Goal: Information Seeking & Learning: Learn about a topic

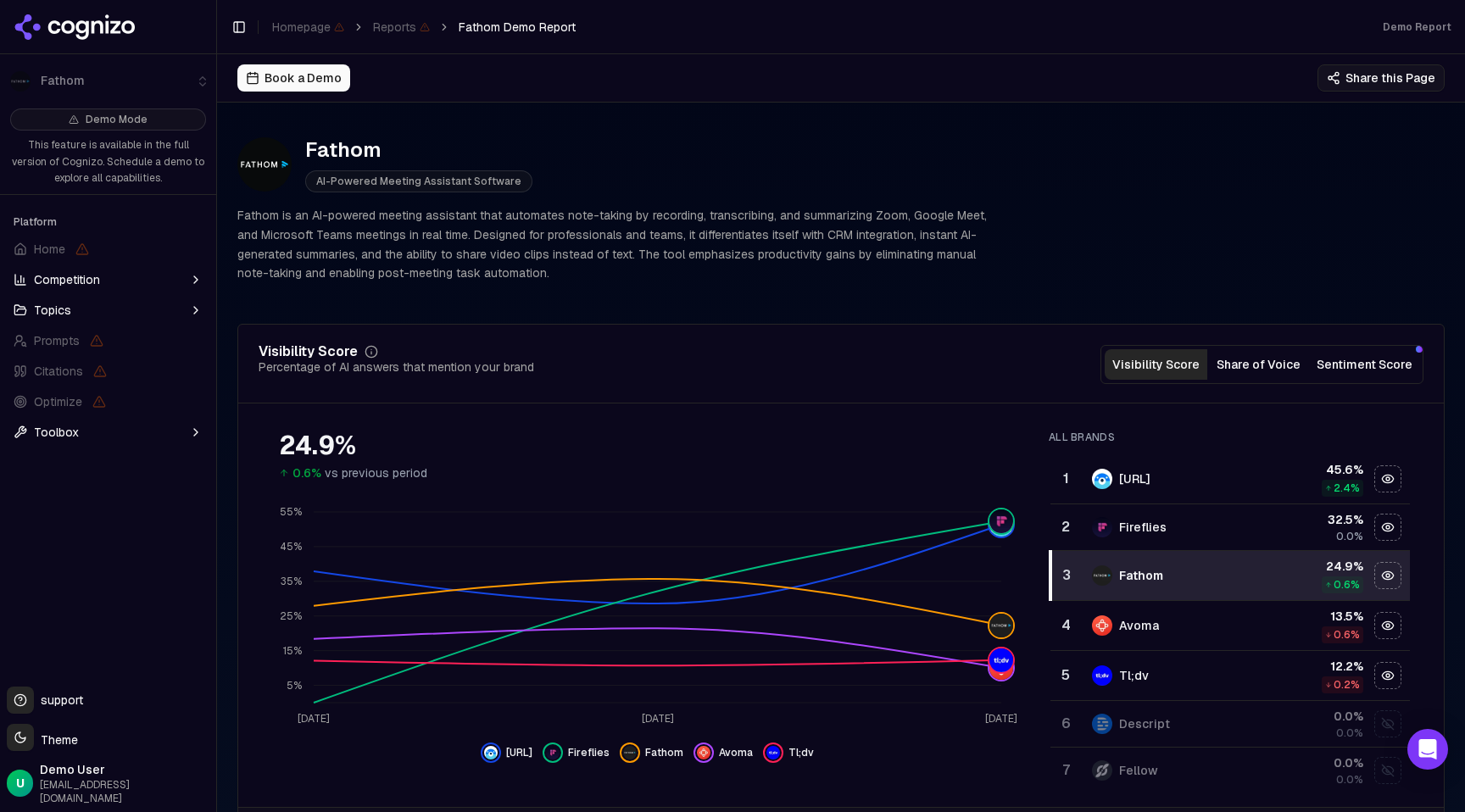
click at [1335, 366] on button "Sentiment Score" at bounding box center [1364, 364] width 109 height 31
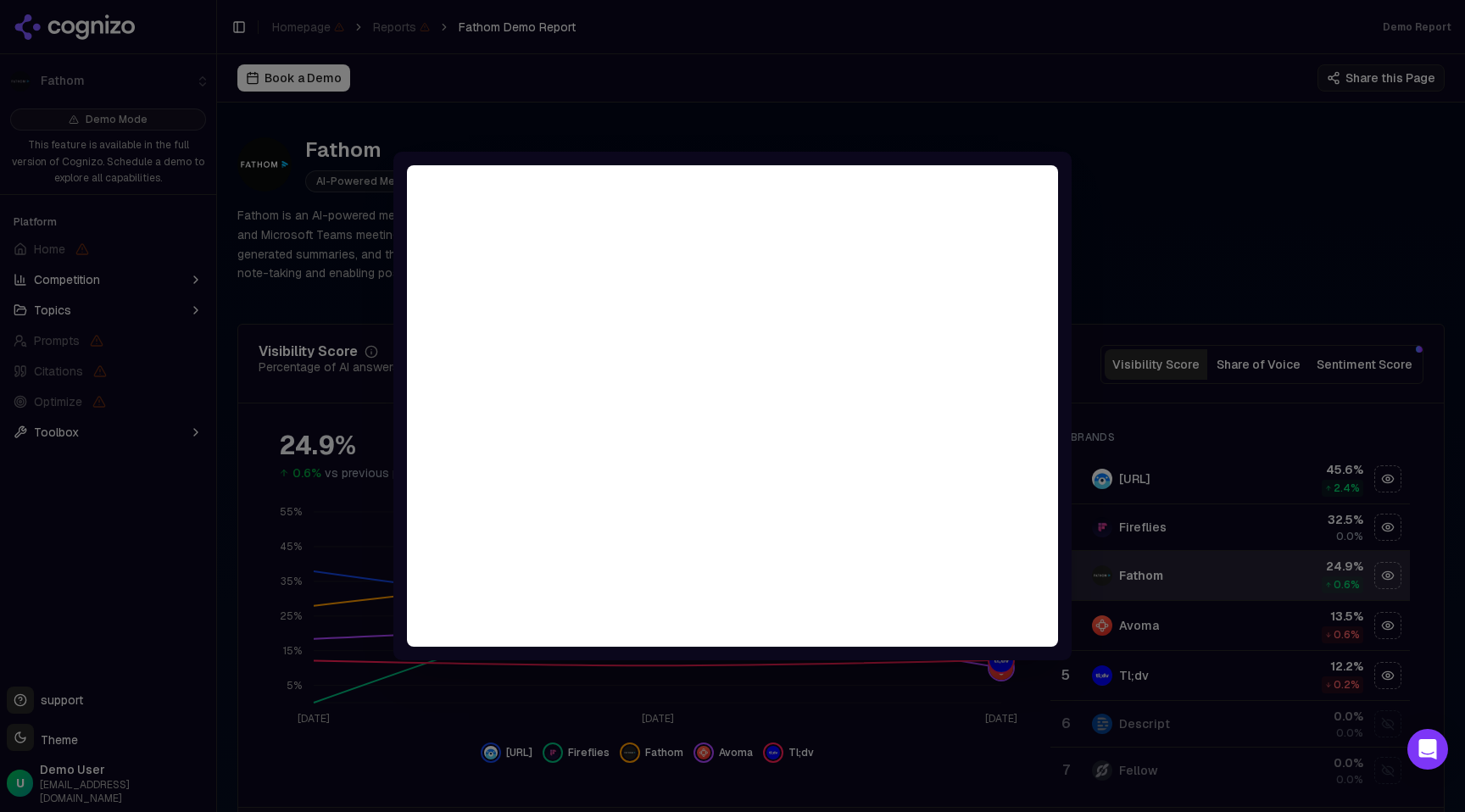
click at [945, 113] on div at bounding box center [732, 406] width 1465 height 812
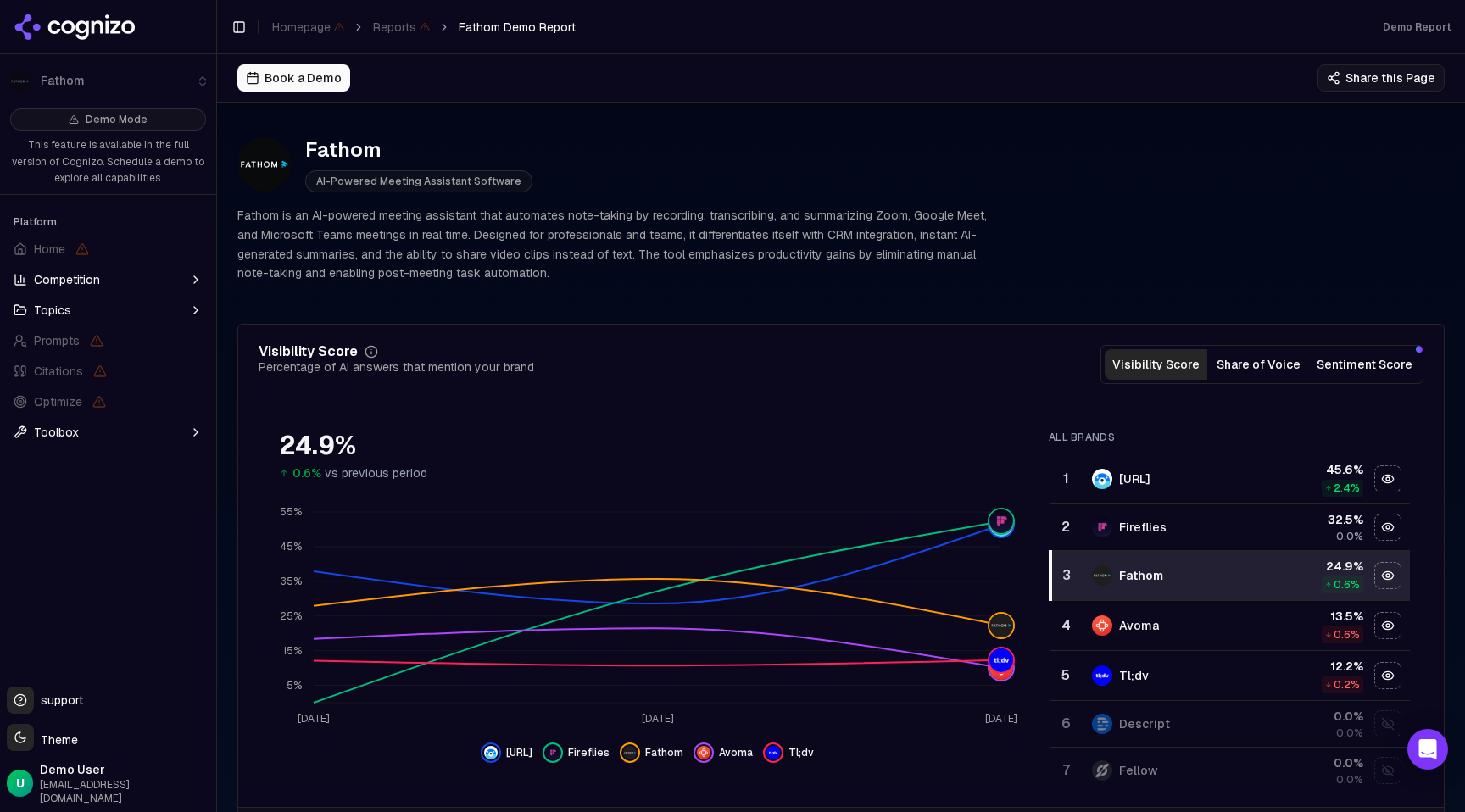
click at [1252, 363] on button "Share of Voice" at bounding box center [1258, 364] width 103 height 31
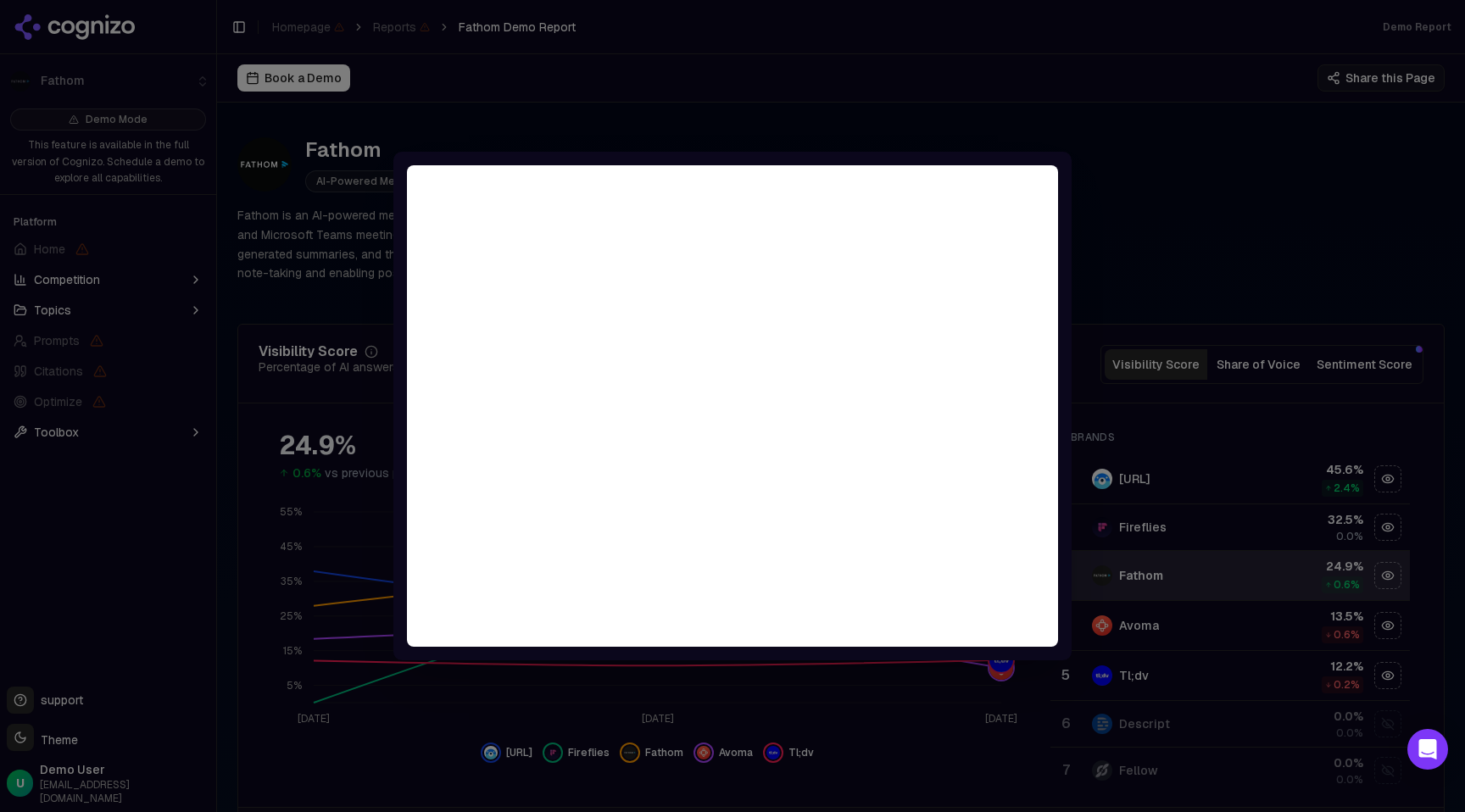
click at [960, 83] on div at bounding box center [732, 406] width 1465 height 812
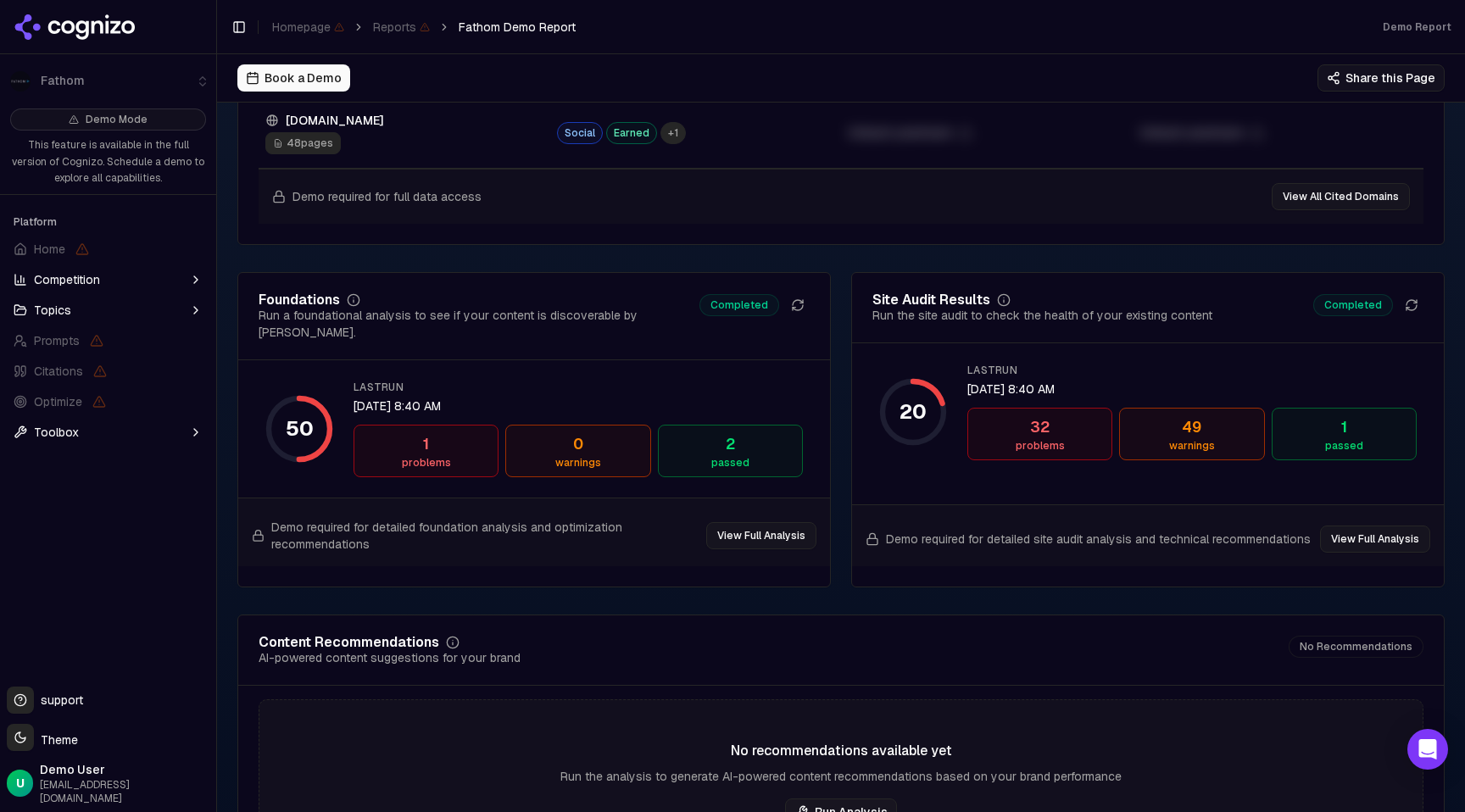
scroll to position [2251, 0]
click at [432, 458] on div "problems" at bounding box center [426, 464] width 130 height 13
click at [751, 526] on button "View Full Analysis" at bounding box center [760, 537] width 110 height 27
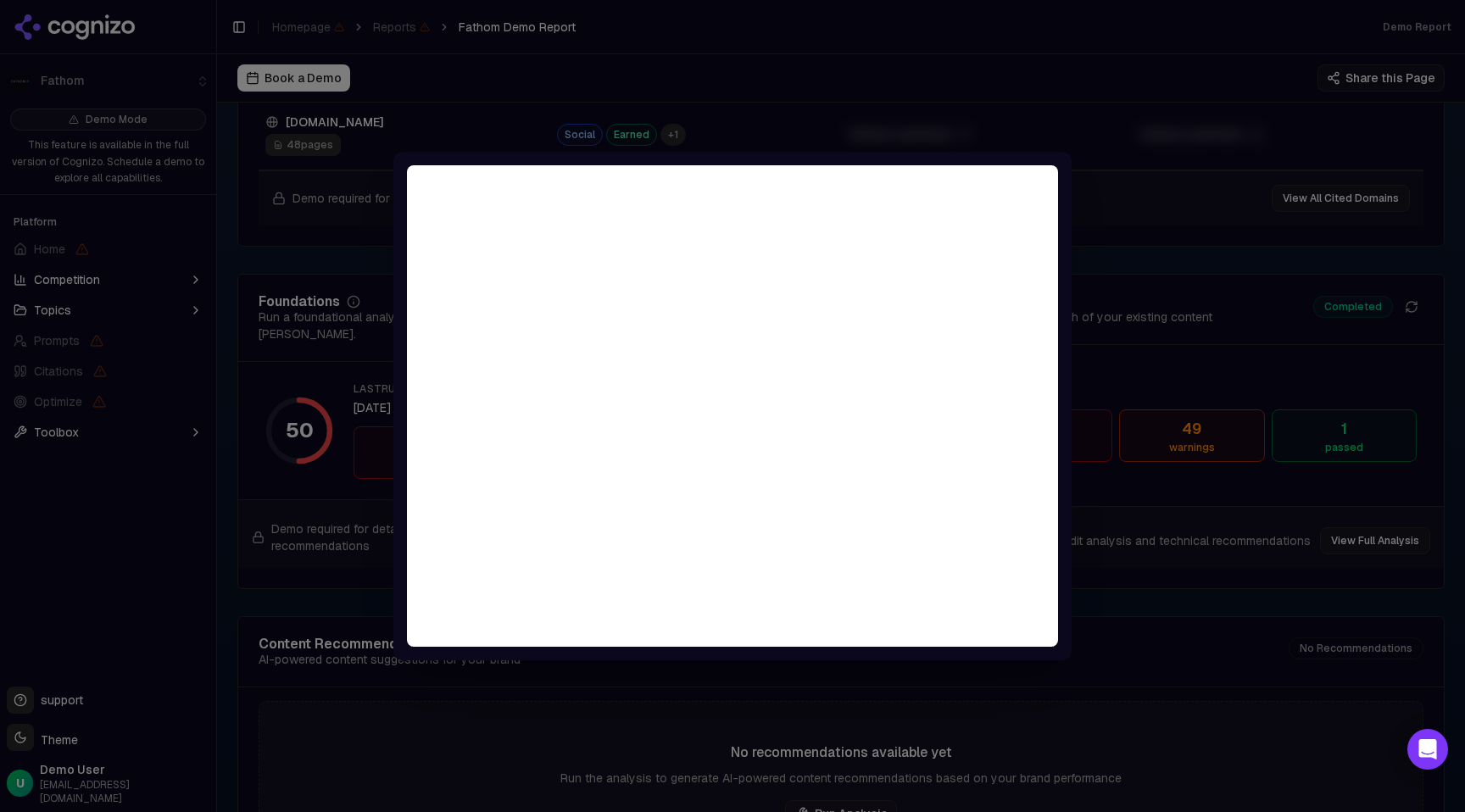
click at [945, 128] on div at bounding box center [732, 406] width 1465 height 812
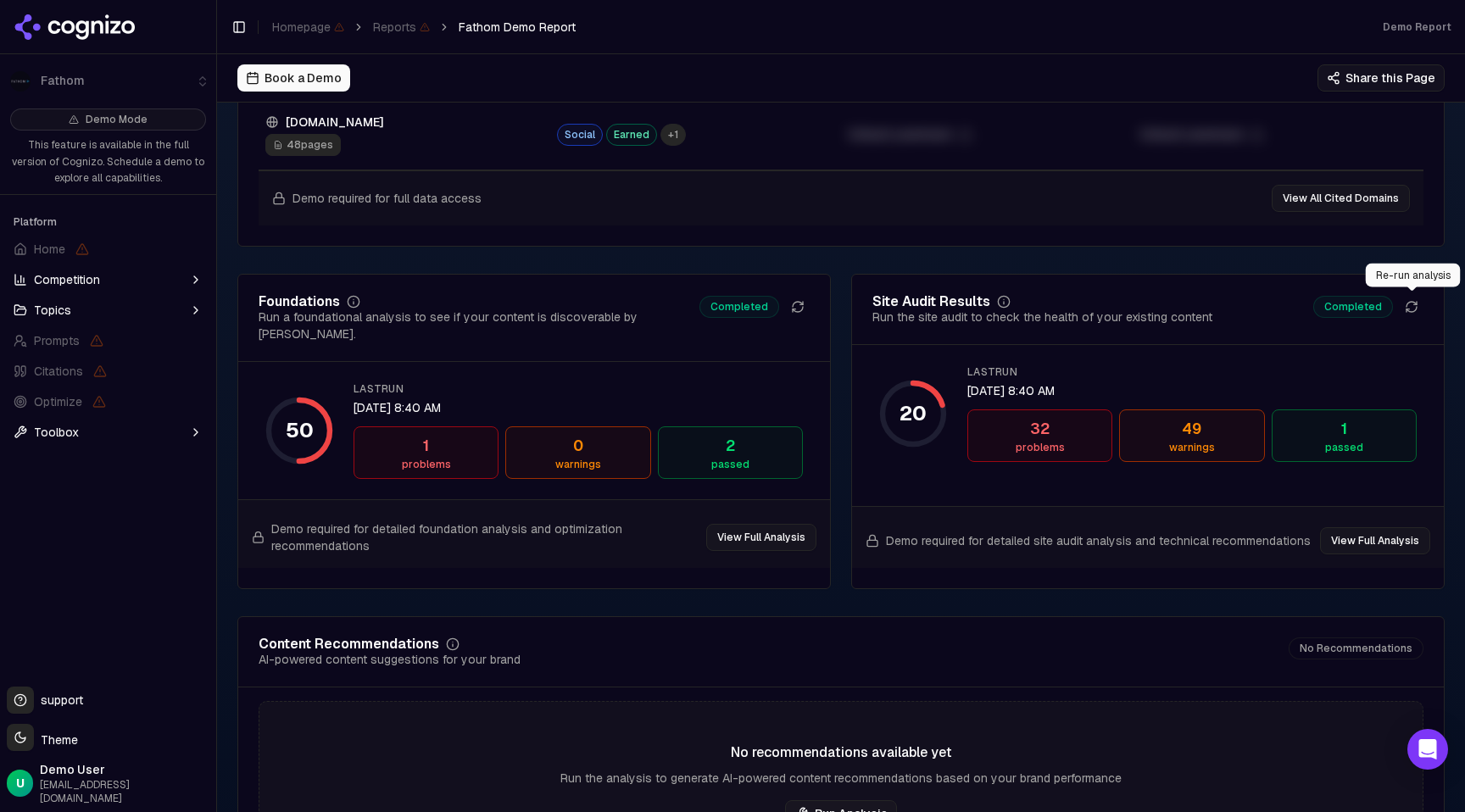
click at [1416, 310] on icon at bounding box center [1411, 306] width 13 height 13
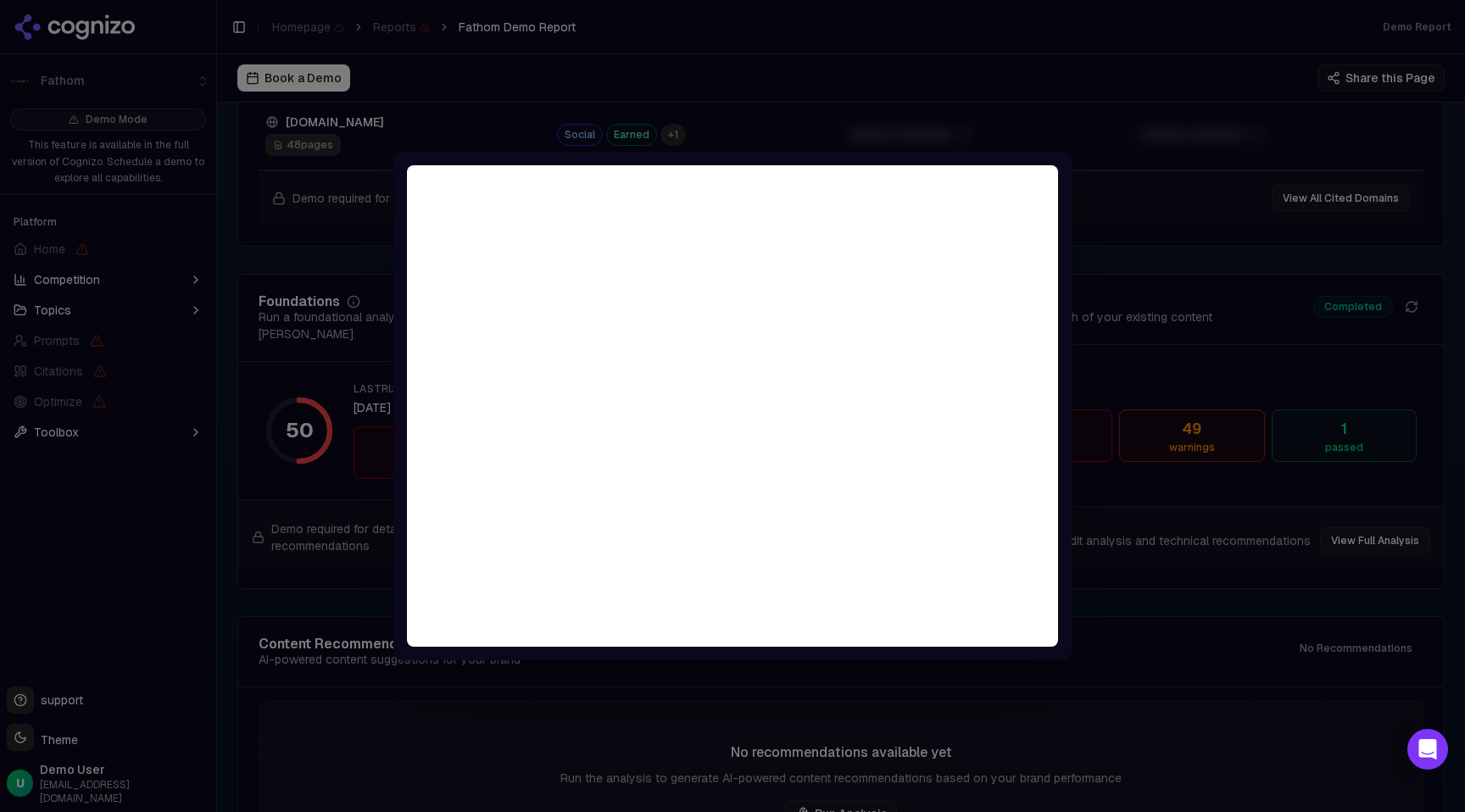
click at [901, 98] on div at bounding box center [732, 406] width 1465 height 812
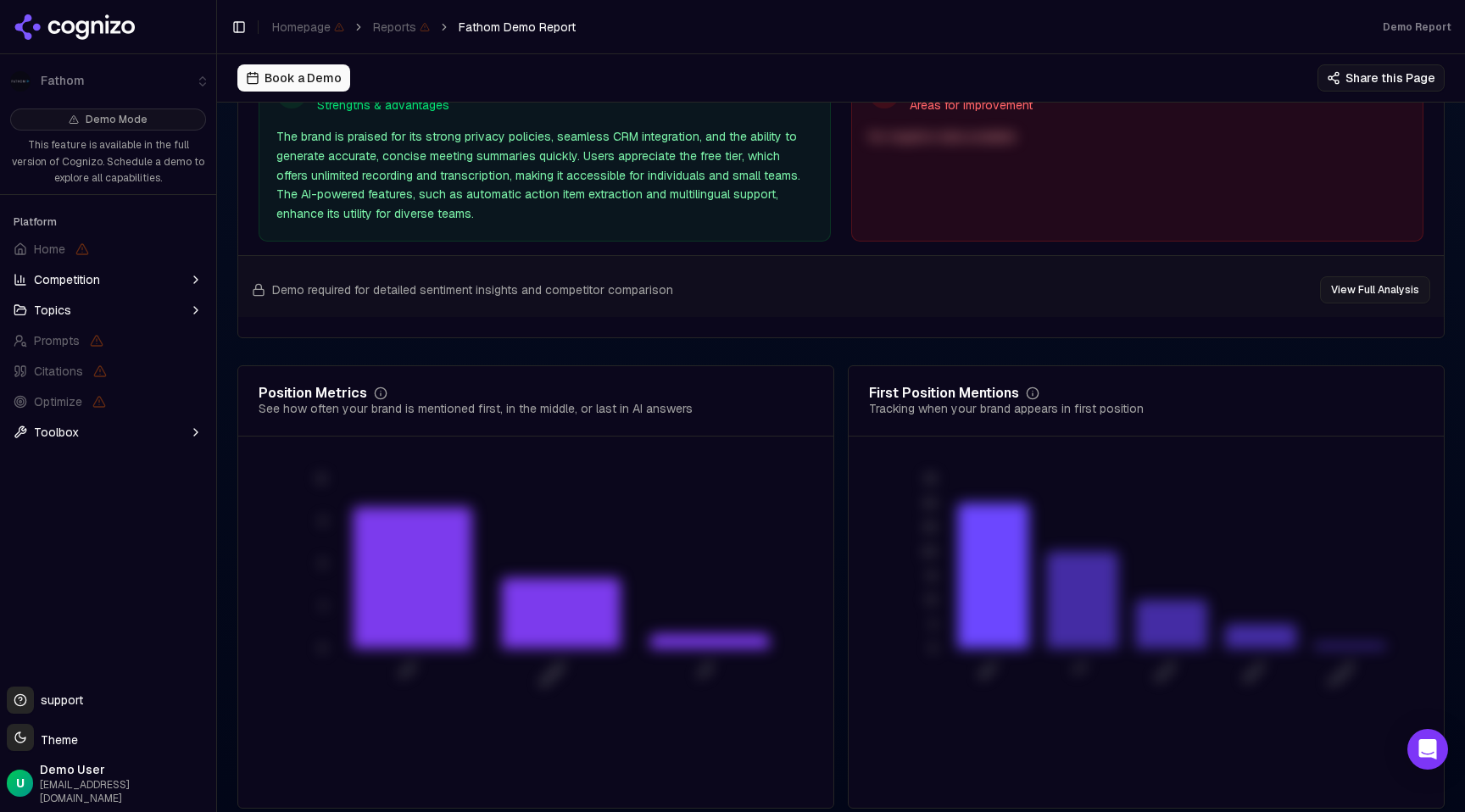
scroll to position [3221, 0]
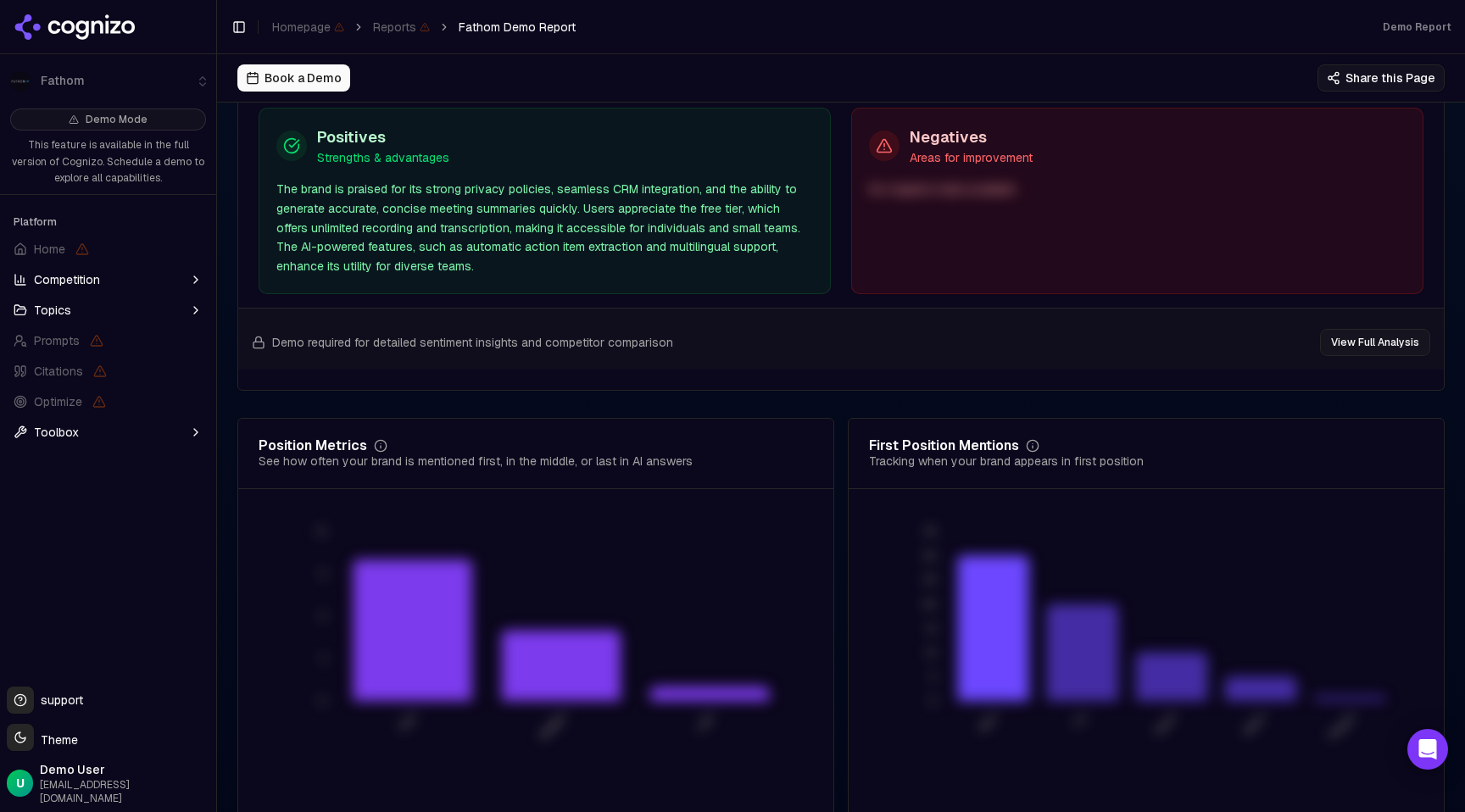
click at [118, 293] on button "Competition" at bounding box center [108, 279] width 203 height 27
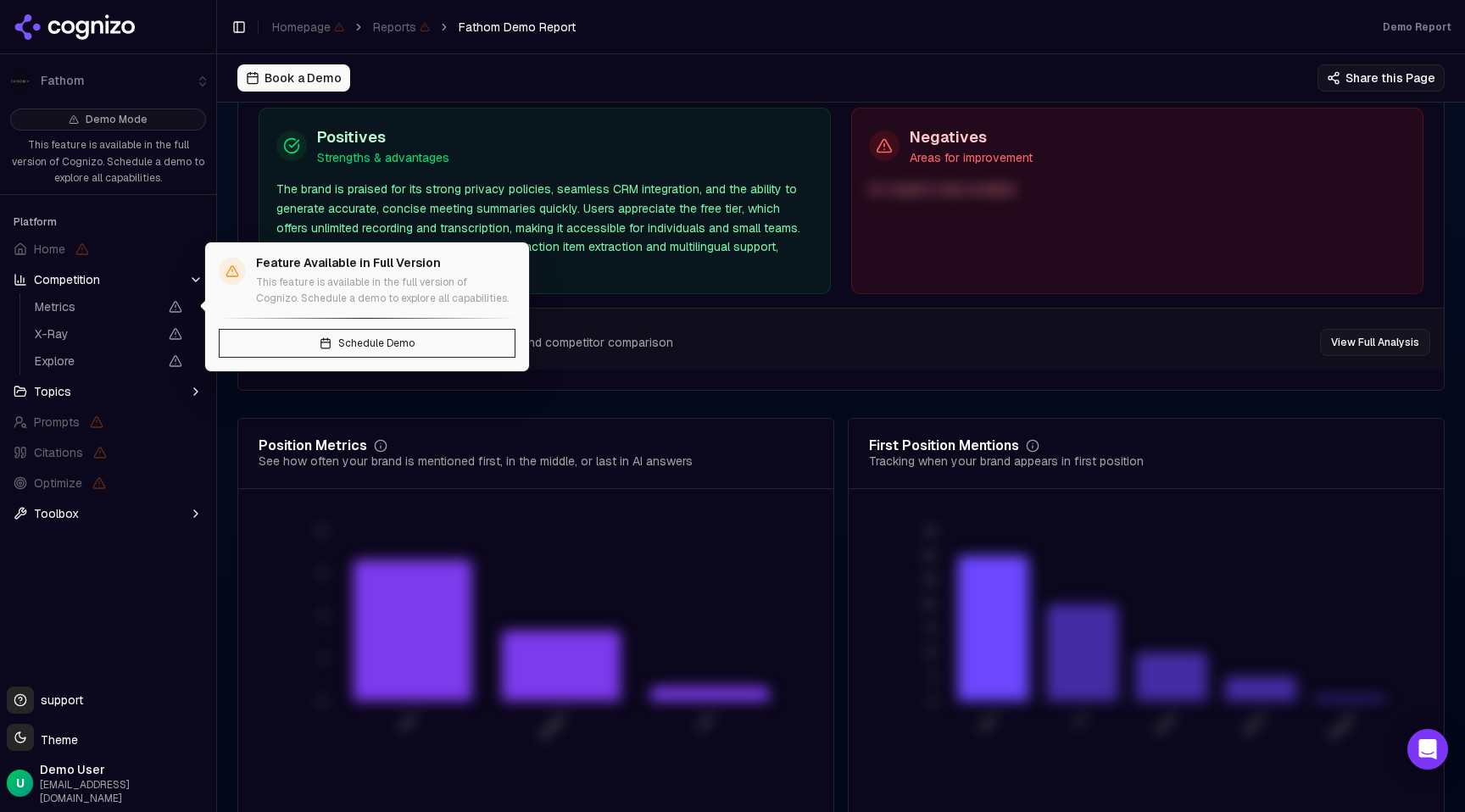
click at [109, 308] on span "Metrics" at bounding box center [97, 307] width 124 height 17
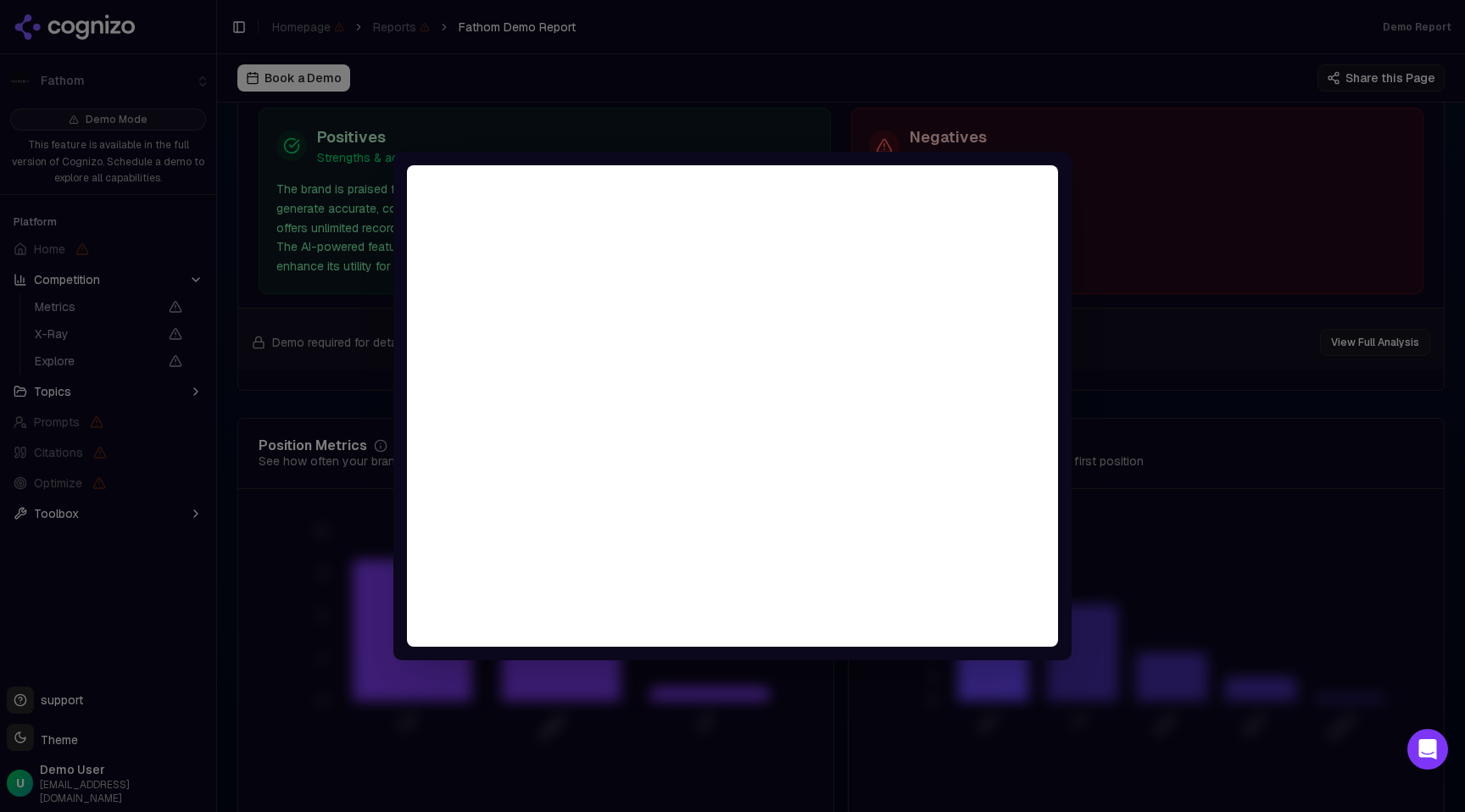
click at [680, 100] on div at bounding box center [732, 406] width 1465 height 812
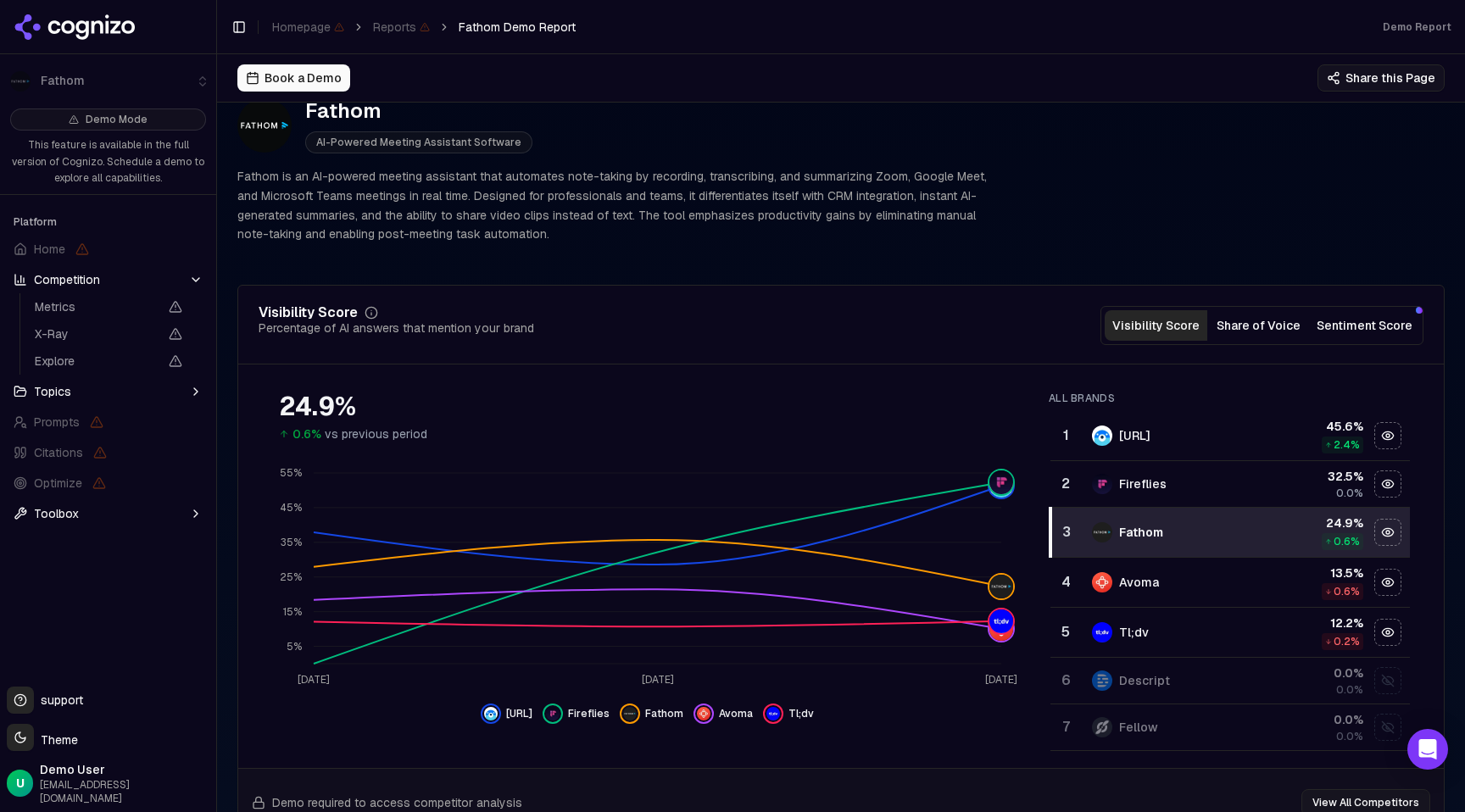
scroll to position [0, 0]
